Goal: Information Seeking & Learning: Learn about a topic

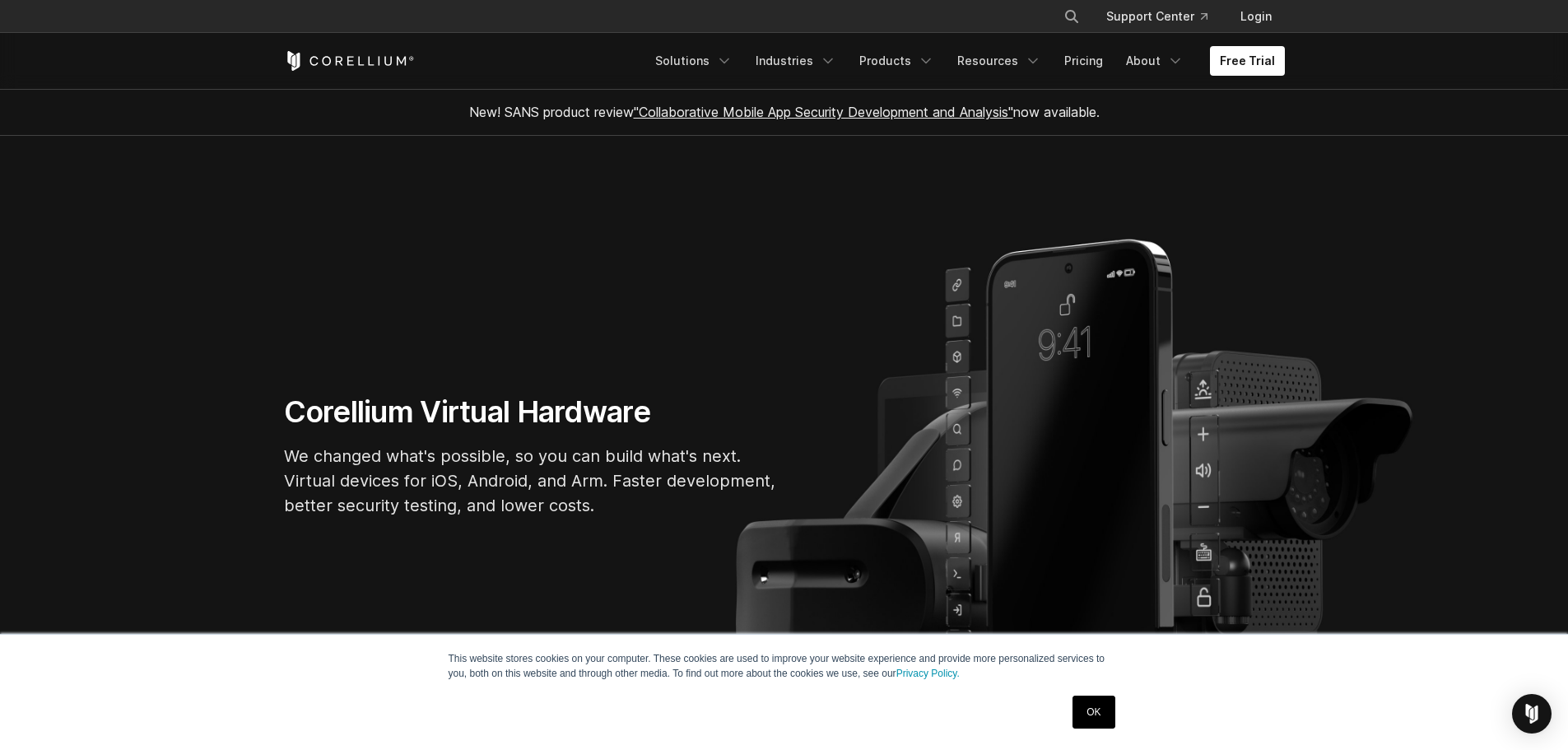
drag, startPoint x: 1087, startPoint y: 710, endPoint x: 1070, endPoint y: 643, distance: 69.1
click at [1086, 708] on link "OK" at bounding box center [1093, 712] width 42 height 33
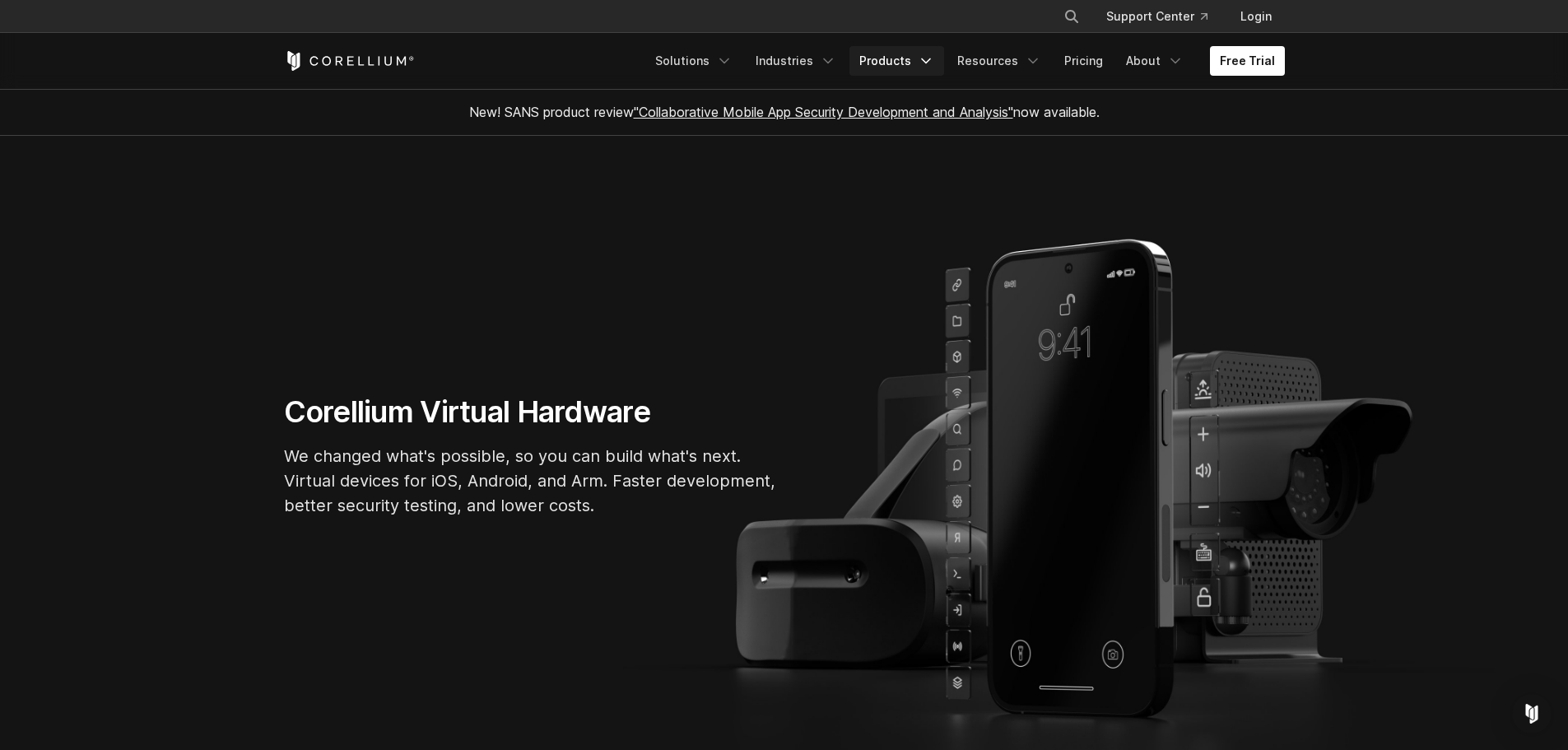
click at [901, 63] on link "Products" at bounding box center [896, 60] width 94 height 30
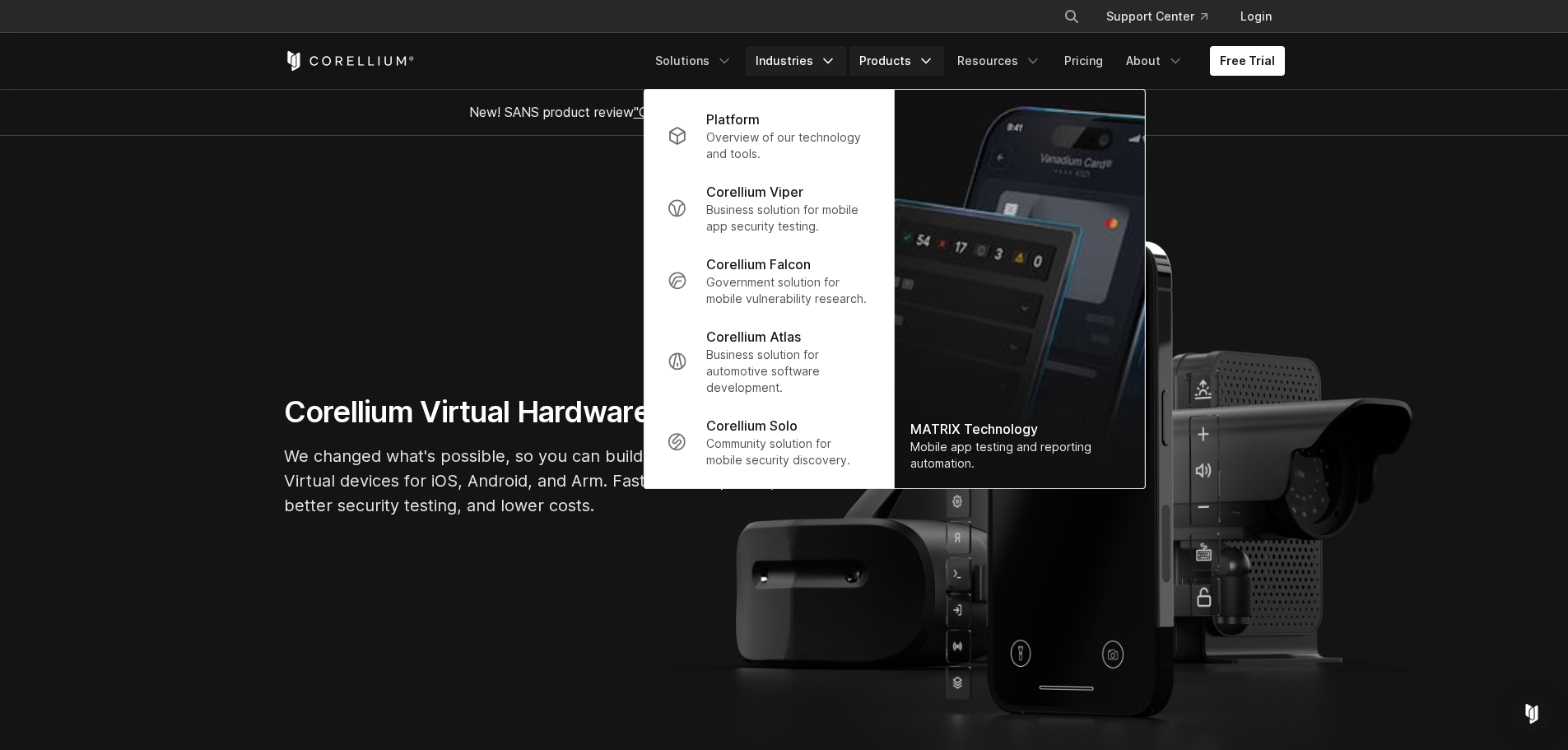
click at [811, 60] on link "Industries" at bounding box center [795, 60] width 100 height 30
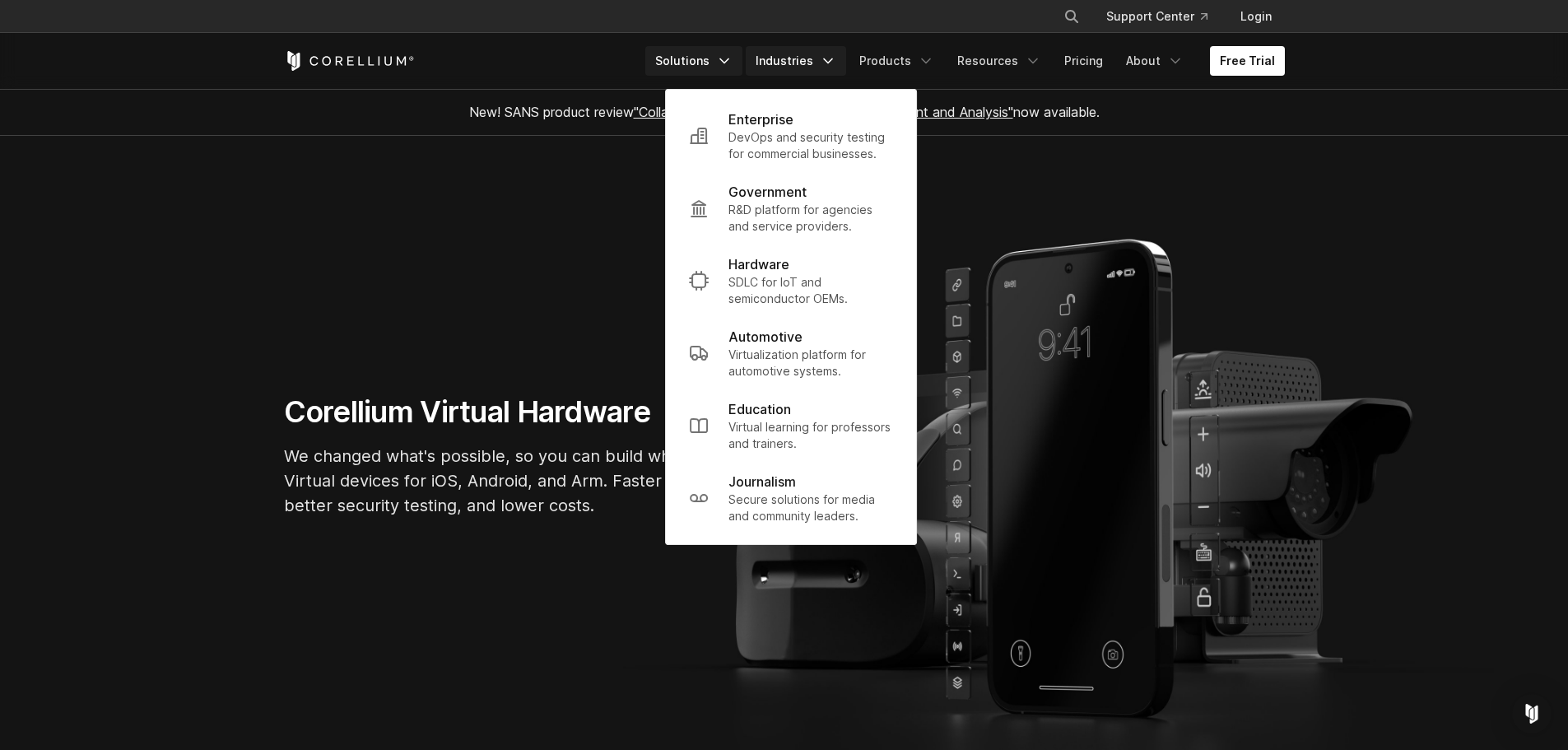
click at [710, 58] on link "Solutions" at bounding box center [694, 60] width 97 height 30
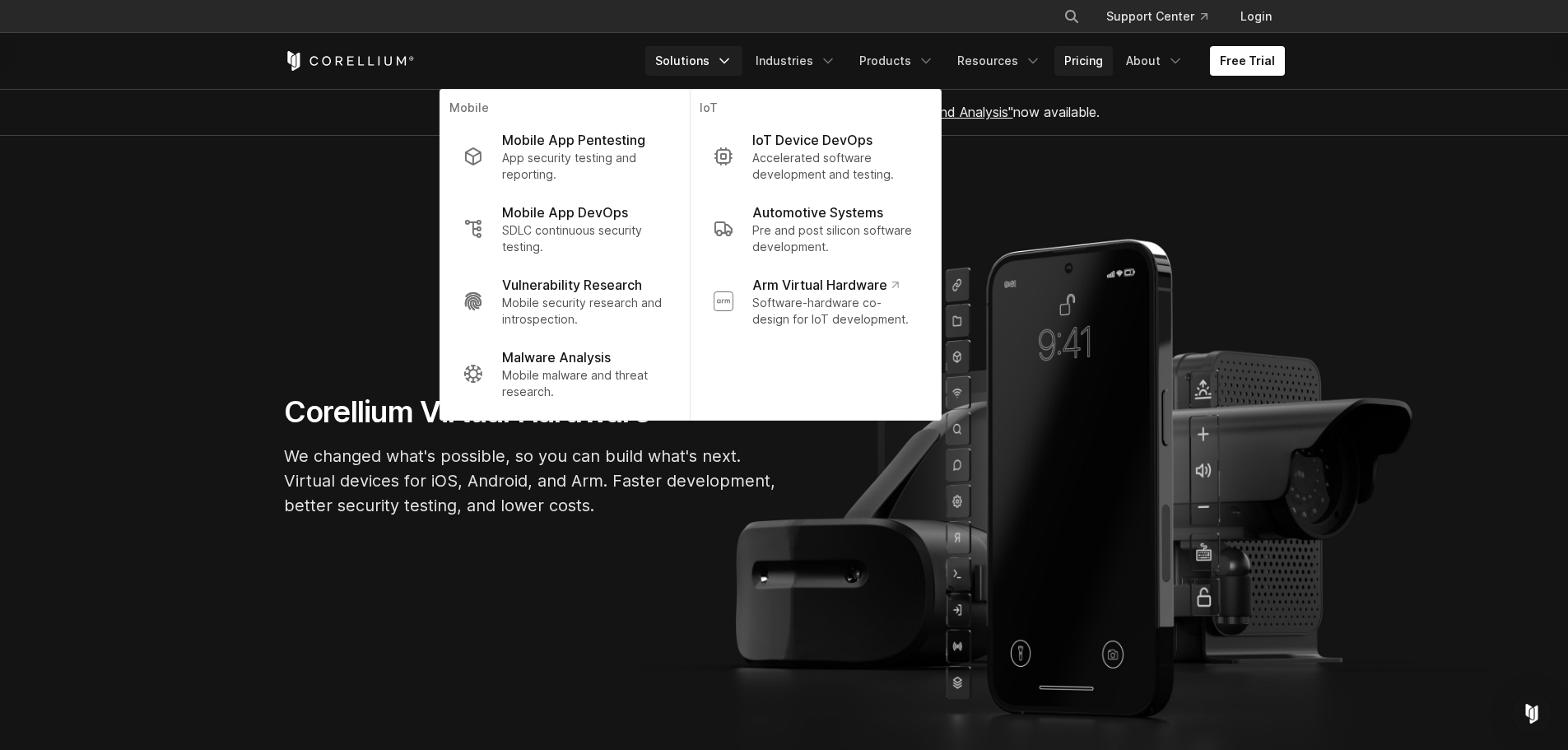
click at [1097, 69] on link "Pricing" at bounding box center [1083, 60] width 58 height 30
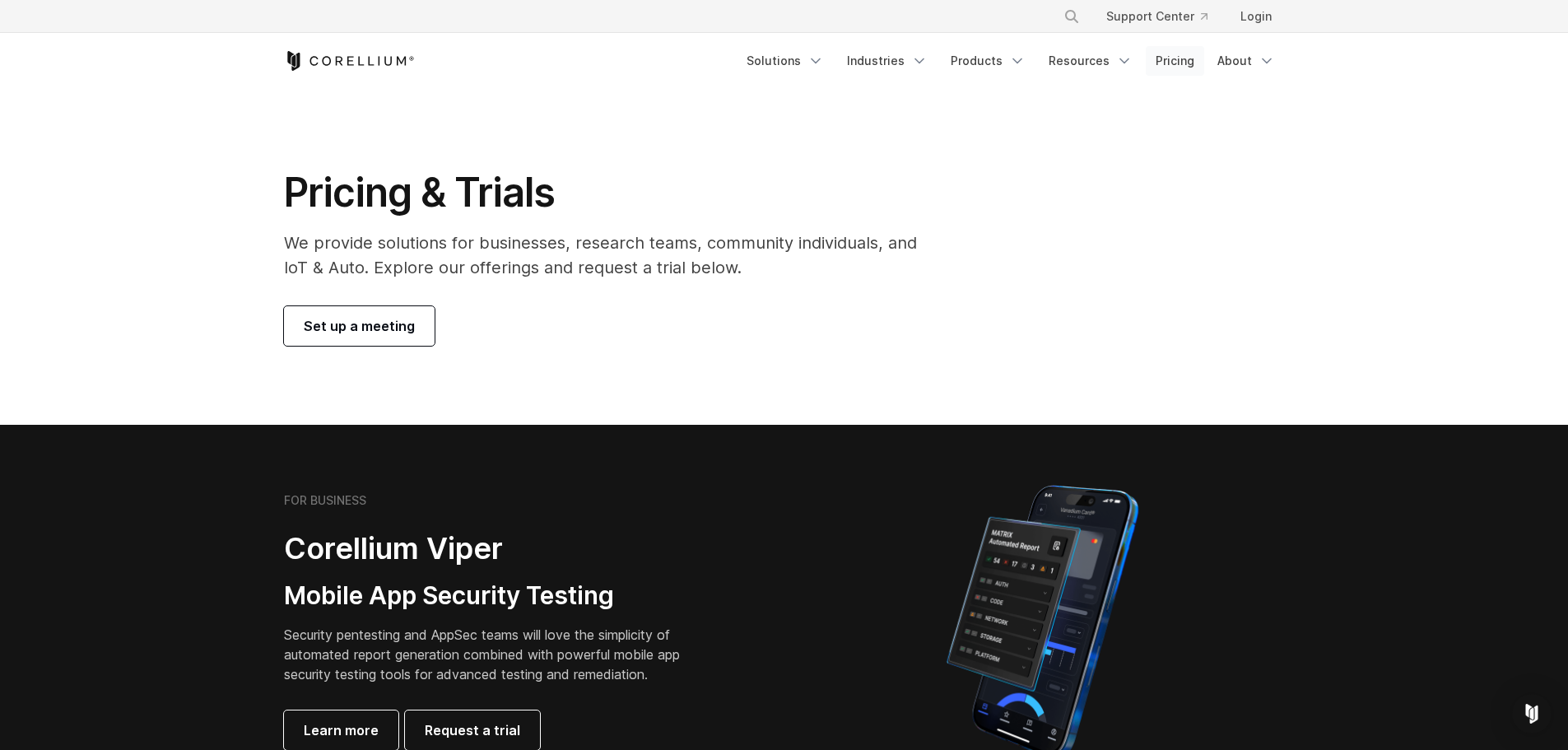
click at [1177, 63] on link "Pricing" at bounding box center [1174, 60] width 58 height 30
